Goal: Task Accomplishment & Management: Manage account settings

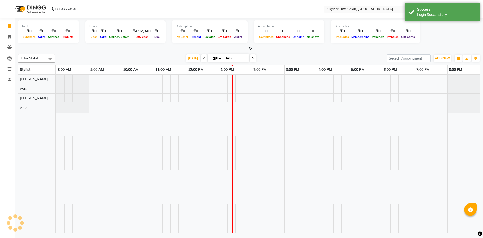
select select "en"
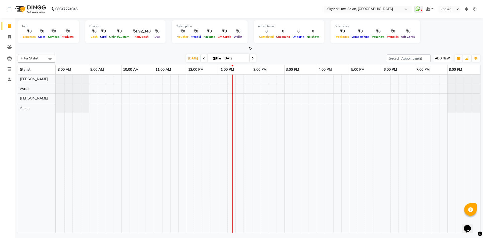
click at [441, 59] on span "ADD NEW" at bounding box center [442, 58] width 15 height 4
click at [434, 67] on button "Add Appointment" at bounding box center [431, 68] width 40 height 7
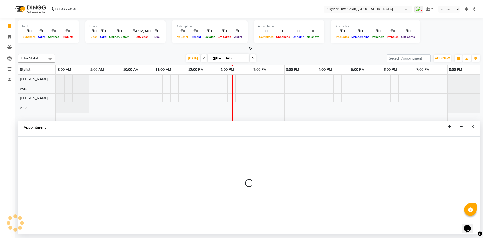
select select "tentative"
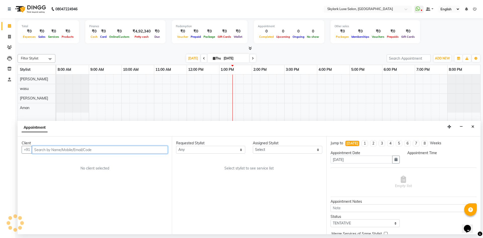
select select "540"
click at [158, 151] on input "text" at bounding box center [100, 150] width 136 height 8
type input "8081512718"
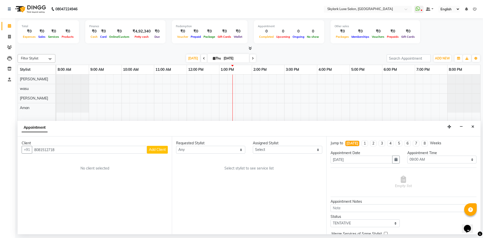
click at [163, 147] on span "Add Client" at bounding box center [157, 149] width 17 height 5
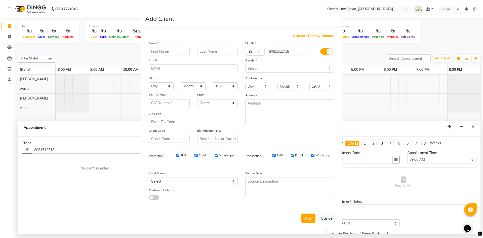
click at [163, 53] on input "text" at bounding box center [169, 52] width 41 height 8
type input "[PERSON_NAME]"
click at [257, 67] on select "Select [DEMOGRAPHIC_DATA] [DEMOGRAPHIC_DATA] Other Prefer Not To Say" at bounding box center [289, 69] width 89 height 8
select select "[DEMOGRAPHIC_DATA]"
click at [245, 65] on select "Select [DEMOGRAPHIC_DATA] [DEMOGRAPHIC_DATA] Other Prefer Not To Say" at bounding box center [289, 69] width 89 height 8
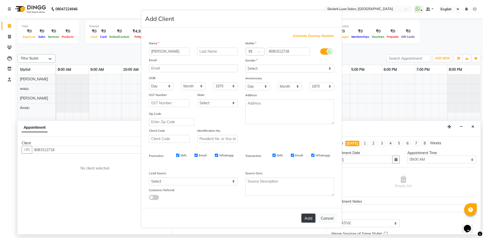
click at [308, 215] on button "Add" at bounding box center [309, 217] width 14 height 9
select select
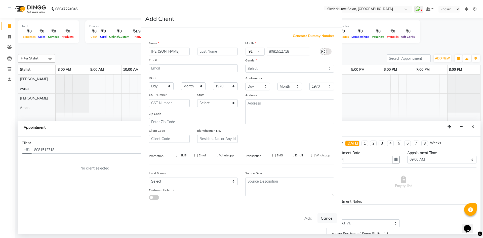
select select
checkbox input "false"
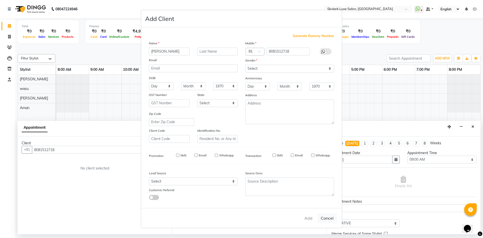
checkbox input "false"
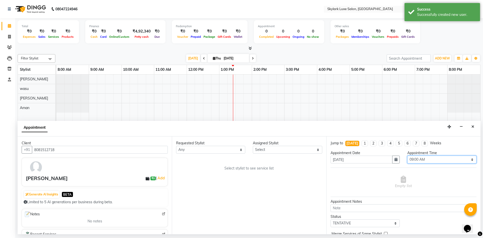
click at [422, 161] on select "Select 09:00 AM 09:15 AM 09:30 AM 09:45 AM 10:00 AM 10:15 AM 10:30 AM 10:45 AM …" at bounding box center [442, 160] width 69 height 8
select select "810"
click at [408, 156] on select "Select 09:00 AM 09:15 AM 09:30 AM 09:45 AM 10:00 AM 10:15 AM 10:30 AM 10:45 AM …" at bounding box center [442, 160] width 69 height 8
click at [216, 151] on select "Any [PERSON_NAME] [PERSON_NAME] wasu" at bounding box center [210, 150] width 69 height 8
select select "85056"
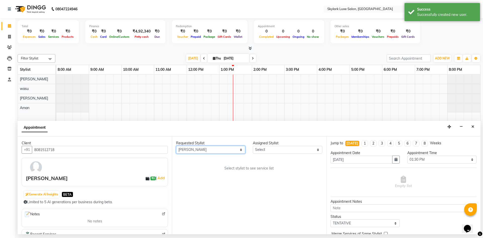
click at [176, 146] on select "Any [PERSON_NAME] [PERSON_NAME] wasu" at bounding box center [210, 150] width 69 height 8
select select "85056"
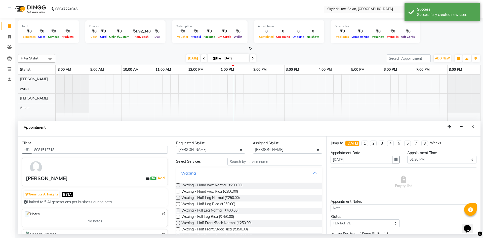
click at [230, 175] on button "Waxing" at bounding box center [249, 172] width 142 height 9
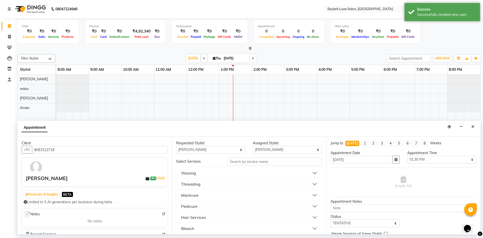
click at [215, 174] on button "Waxing" at bounding box center [249, 172] width 142 height 9
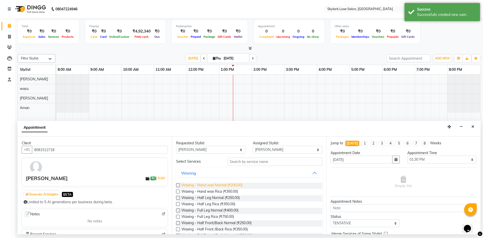
click at [213, 187] on span "Waxing - Hand wax Normal (₹200.00)" at bounding box center [211, 185] width 61 height 6
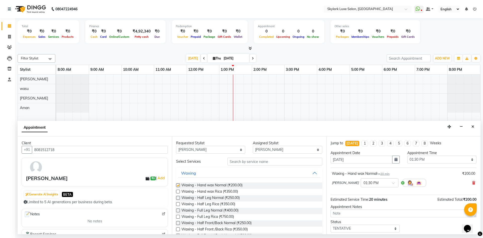
checkbox input "false"
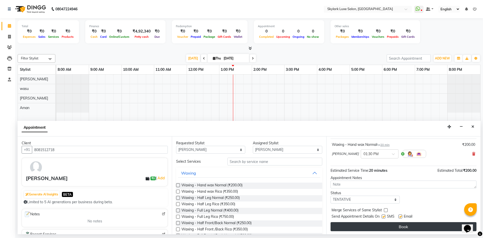
scroll to position [30, 0]
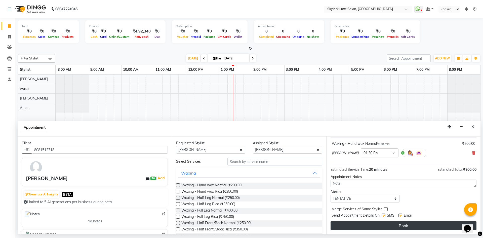
click at [416, 226] on button "Book" at bounding box center [404, 225] width 146 height 9
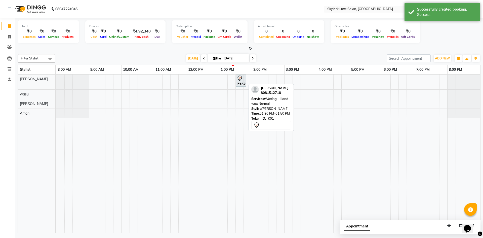
click at [241, 81] on icon at bounding box center [240, 78] width 6 height 6
select select "7"
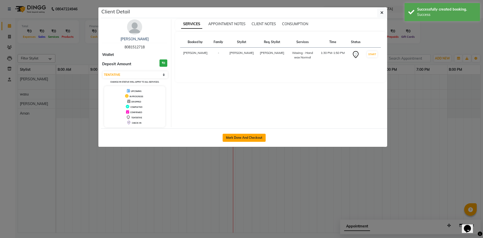
click at [250, 137] on button "Mark Done And Checkout" at bounding box center [244, 138] width 43 height 8
select select "service"
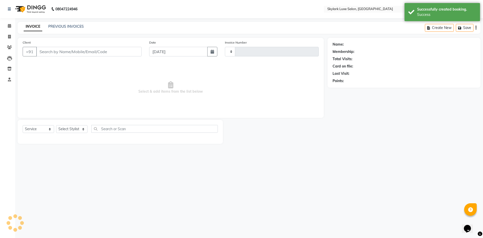
type input "0512"
select select "8191"
type input "8081512718"
select select "85056"
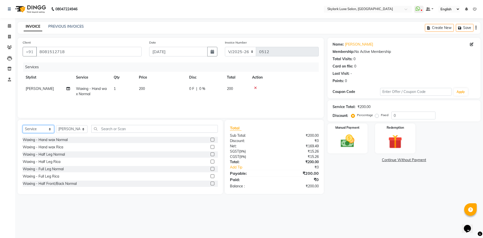
click at [38, 130] on select "Select Service Product Membership Package Voucher Prepaid Gift Card" at bounding box center [38, 129] width 31 height 8
select select "V"
click at [23, 125] on select "Select Service Product Membership Package Voucher Prepaid Gift Card" at bounding box center [38, 129] width 31 height 8
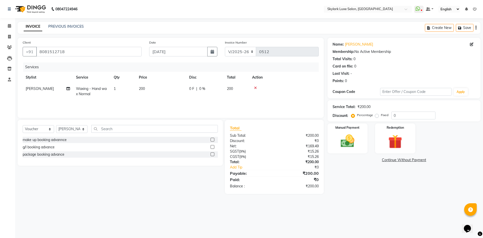
click at [212, 147] on label at bounding box center [213, 147] width 4 height 4
click at [212, 147] on input "checkbox" at bounding box center [212, 146] width 3 height 3
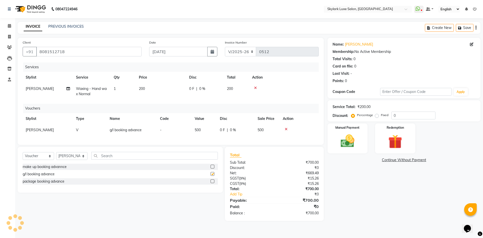
checkbox input "false"
click at [195, 129] on span "500" at bounding box center [198, 130] width 6 height 5
select select "85056"
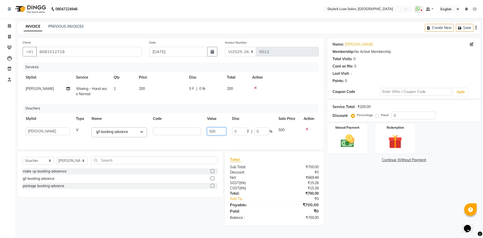
click at [211, 131] on input "500" at bounding box center [216, 131] width 19 height 8
type input "2000"
click at [255, 89] on icon at bounding box center [255, 88] width 3 height 4
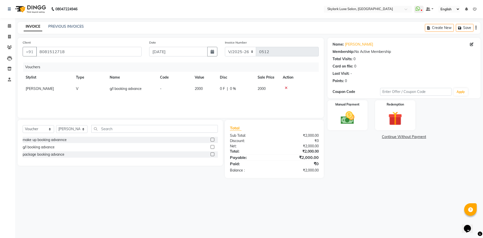
click at [255, 98] on div "Vouchers Stylist Type Name Code Value Disc Sale Price Action [PERSON_NAME] V g/…" at bounding box center [171, 87] width 296 height 50
click at [350, 120] on img at bounding box center [347, 117] width 23 height 17
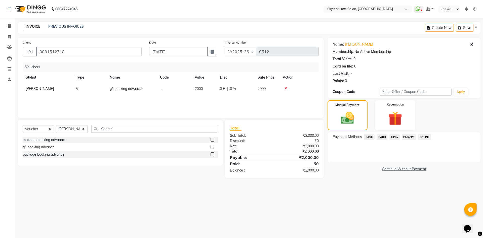
click at [394, 137] on span "GPay" at bounding box center [395, 137] width 10 height 6
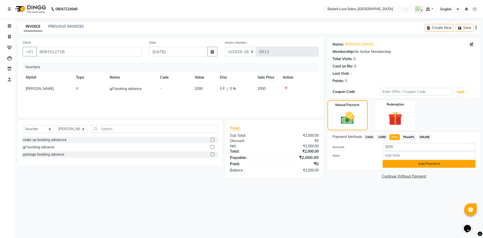
click at [402, 164] on button "Add Payment" at bounding box center [429, 164] width 93 height 8
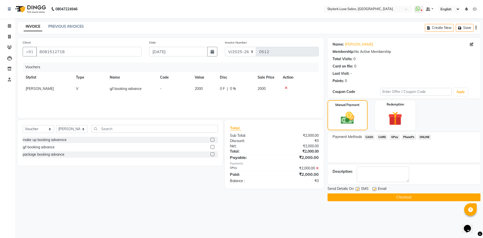
click at [401, 198] on button "Checkout" at bounding box center [404, 197] width 153 height 8
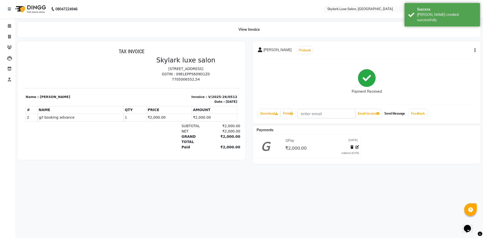
click at [397, 113] on button "Send Message" at bounding box center [395, 113] width 25 height 9
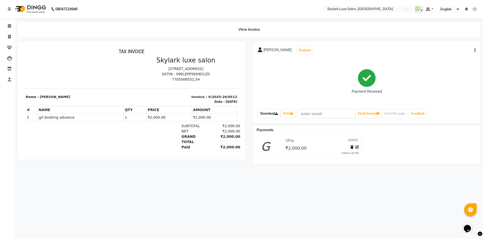
click at [272, 114] on link "Download" at bounding box center [269, 113] width 22 height 9
click at [260, 49] on icon at bounding box center [260, 49] width 5 height 5
click at [9, 26] on icon at bounding box center [9, 26] width 3 height 4
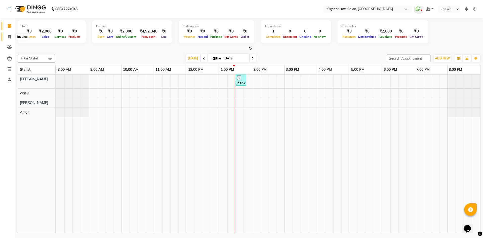
click at [9, 34] on span at bounding box center [9, 37] width 9 height 6
select select "service"
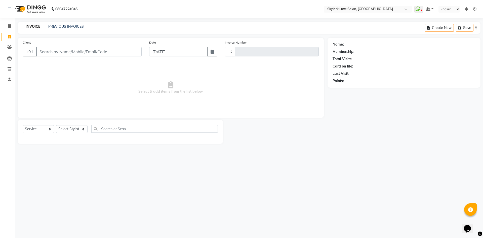
type input "0513"
select select "8191"
click at [66, 27] on link "PREVIOUS INVOICES" at bounding box center [65, 26] width 35 height 5
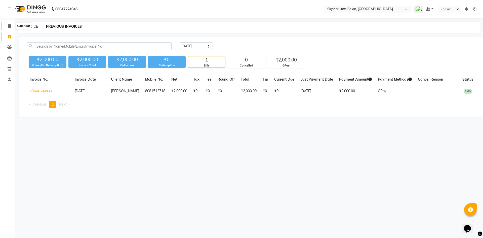
click at [10, 26] on icon at bounding box center [9, 26] width 3 height 4
